Goal: Navigation & Orientation: Find specific page/section

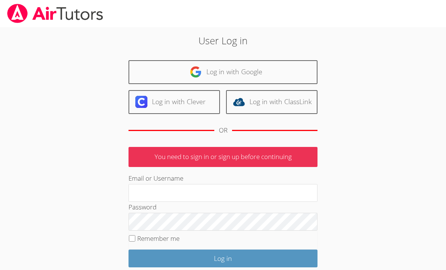
click at [208, 71] on link "Log in with Google" at bounding box center [223, 72] width 189 height 24
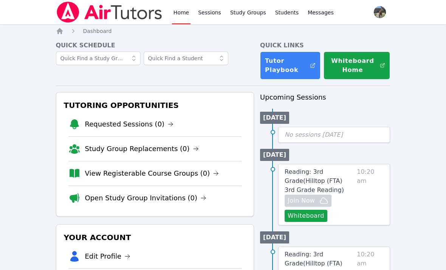
click at [252, 13] on link "Study Groups" at bounding box center [248, 12] width 39 height 24
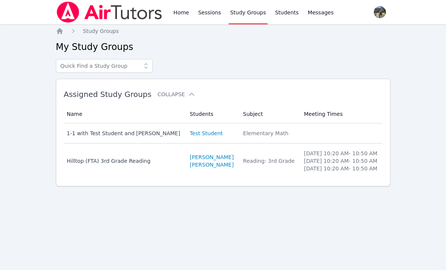
click at [53, 213] on div "Home Sessions Study Groups Students Messages Open user menu Riley Vargo Open ma…" at bounding box center [223, 135] width 446 height 270
click at [211, 13] on link "Sessions" at bounding box center [210, 12] width 26 height 24
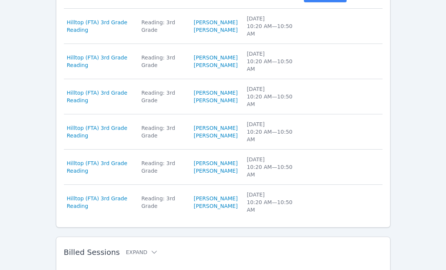
scroll to position [328, 0]
